Goal: Check status: Check status

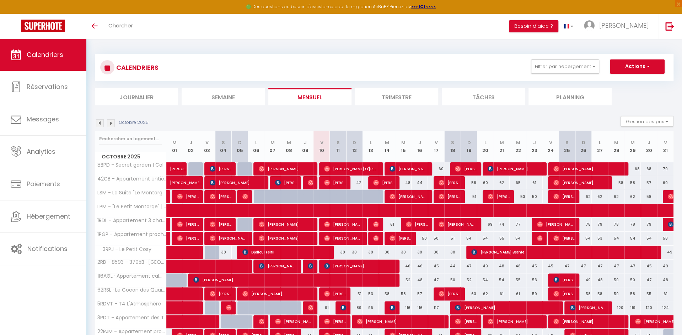
click at [239, 96] on li "Semaine" at bounding box center [223, 96] width 83 height 17
select select
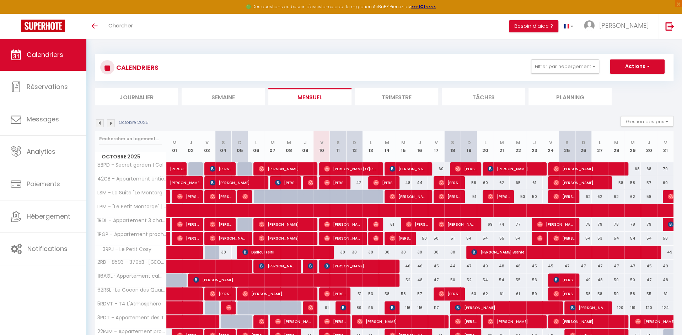
select select
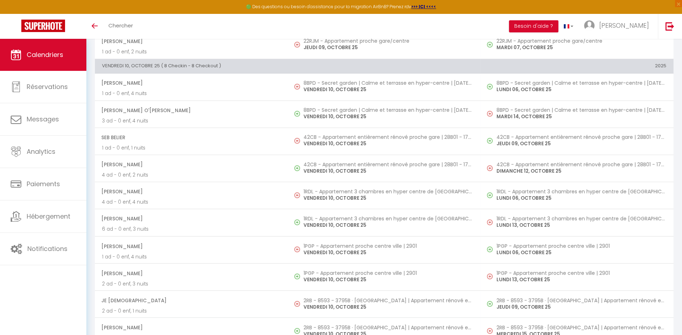
scroll to position [785, 0]
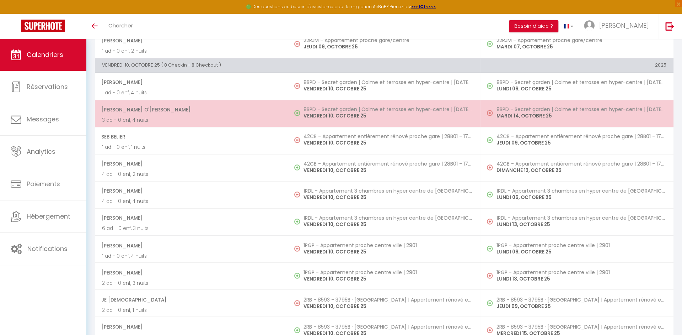
click at [324, 112] on p "VENDREDI 10, OCTOBRE 25" at bounding box center [389, 115] width 170 height 7
select select "OK"
select select "0"
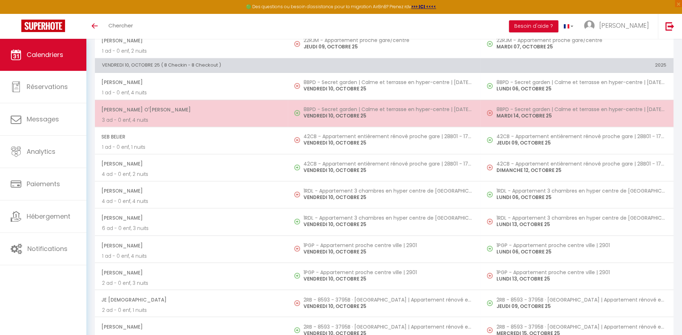
select select "1"
select select
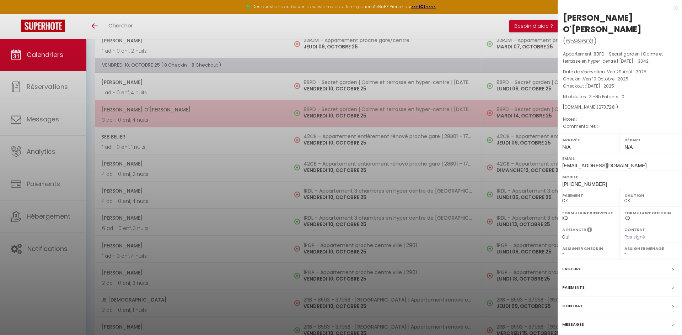
click at [324, 109] on div at bounding box center [341, 167] width 682 height 335
